Goal: Find specific page/section: Find specific page/section

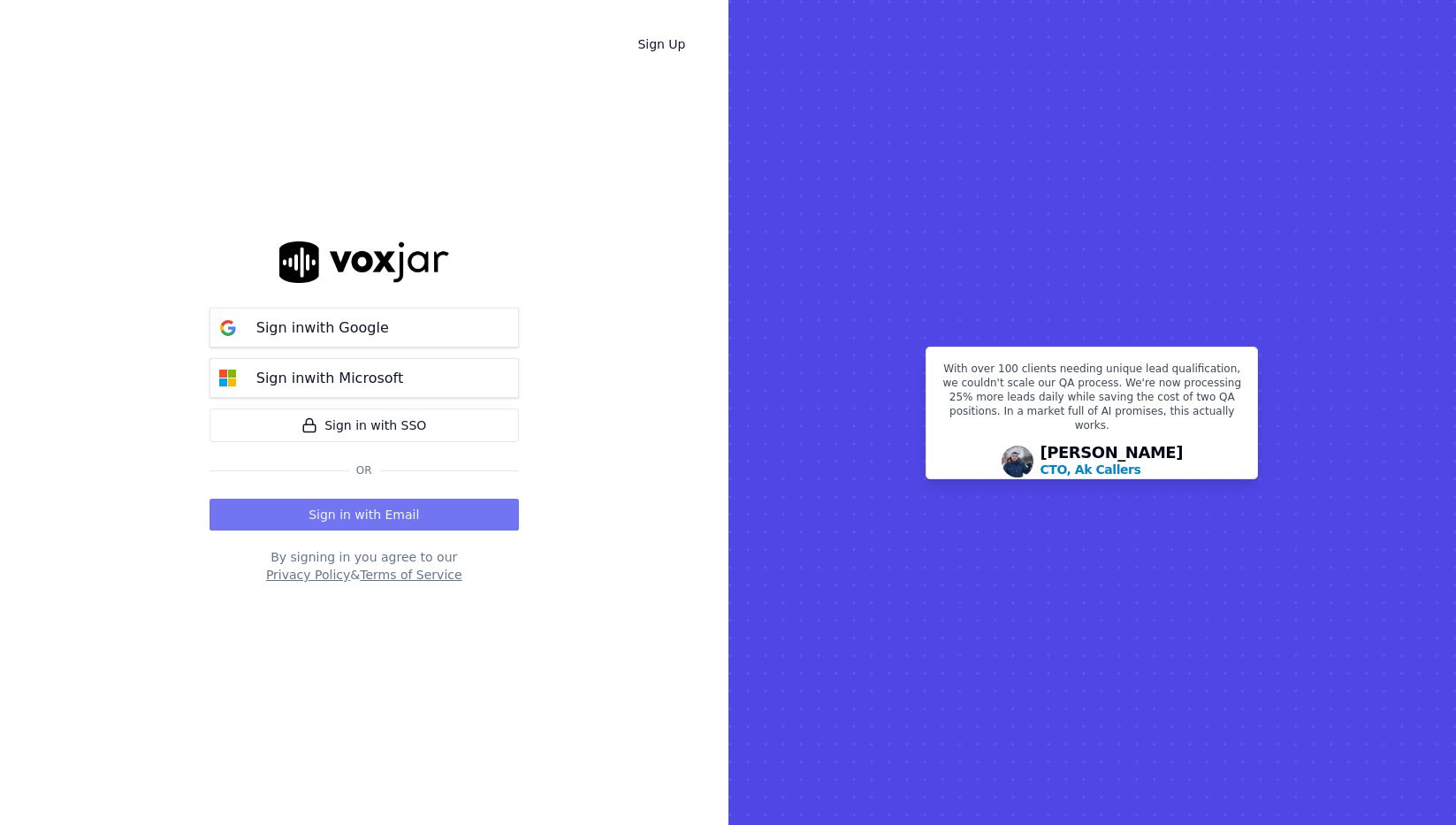
click at [409, 521] on button "Sign in with Email" at bounding box center [364, 514] width 310 height 32
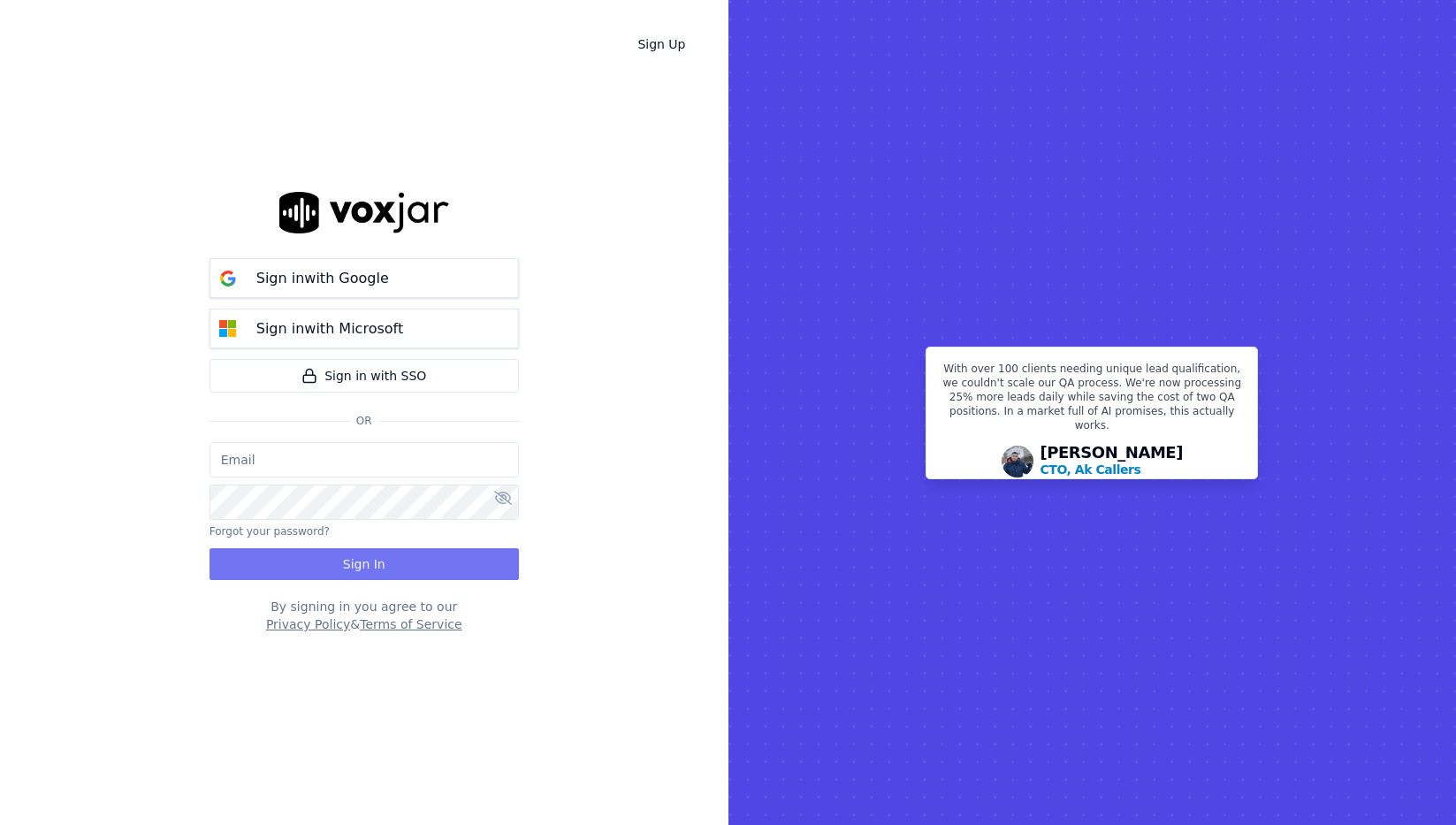
type input "[EMAIL_ADDRESS][DOMAIN_NAME]"
click at [409, 568] on button "Sign In" at bounding box center [364, 563] width 310 height 32
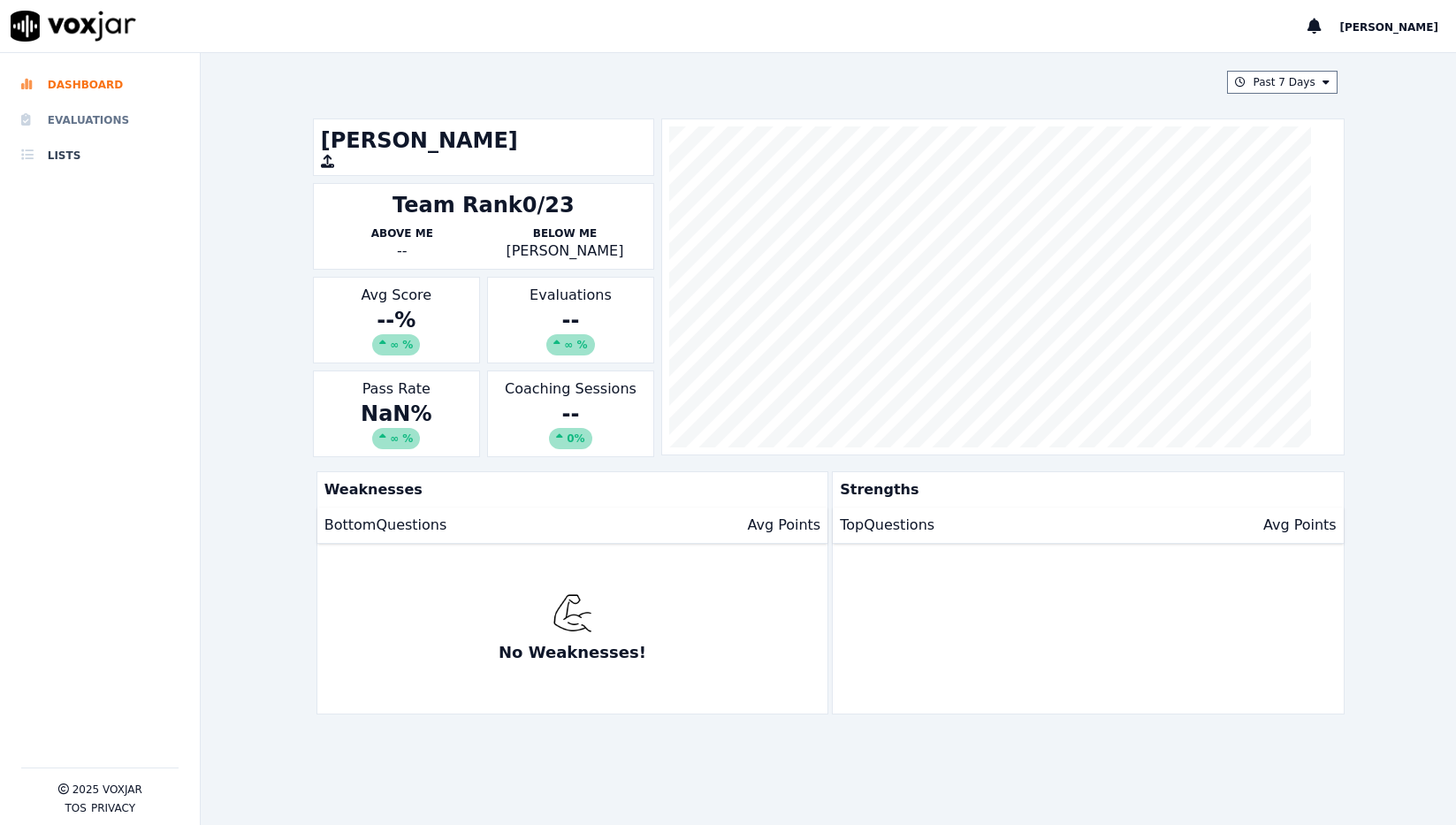
click at [75, 125] on li "Evaluations" at bounding box center [99, 120] width 157 height 35
